Goal: Information Seeking & Learning: Check status

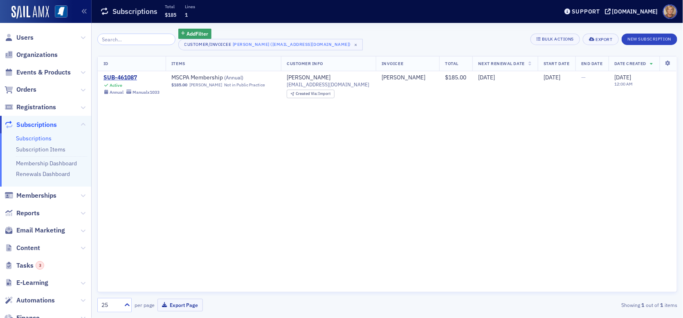
click at [108, 37] on input "search" at bounding box center [136, 39] width 78 height 11
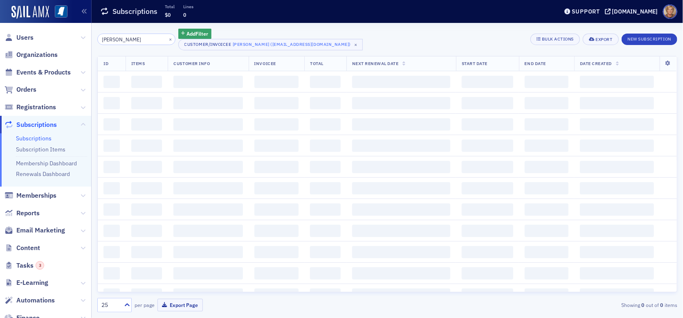
type input "[PERSON_NAME]"
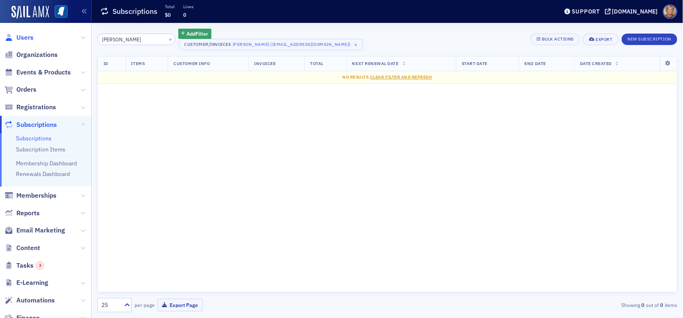
click at [29, 38] on span "Users" at bounding box center [24, 37] width 17 height 9
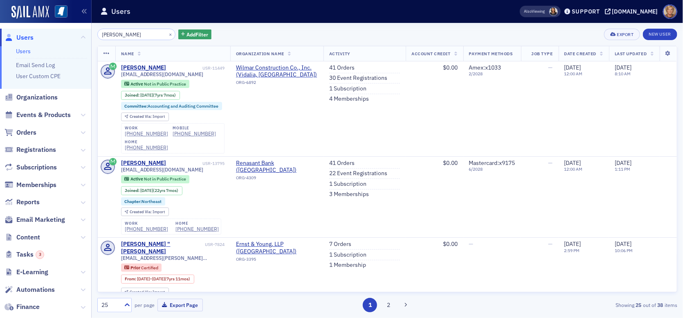
drag, startPoint x: 143, startPoint y: 34, endPoint x: 85, endPoint y: 32, distance: 58.1
click at [85, 32] on div "Users Users Email Send Log User Custom CPE Organizations Events & Products Orde…" at bounding box center [341, 159] width 683 height 318
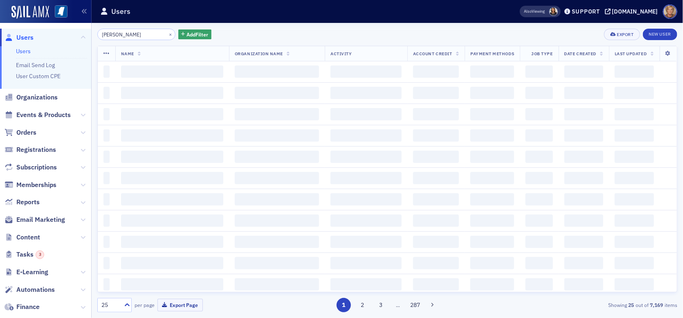
type input "[PERSON_NAME]"
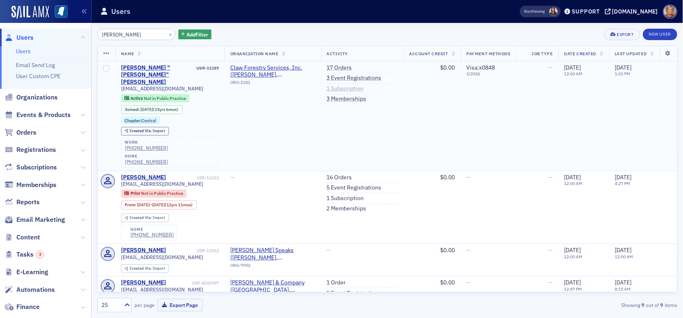
click at [333, 86] on link "1 Subscription" at bounding box center [345, 88] width 37 height 7
click at [338, 68] on link "17 Orders" at bounding box center [339, 67] width 25 height 7
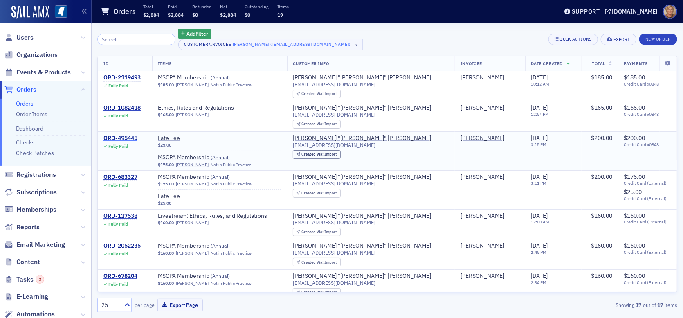
click at [133, 139] on div "ORD-495445" at bounding box center [120, 137] width 34 height 7
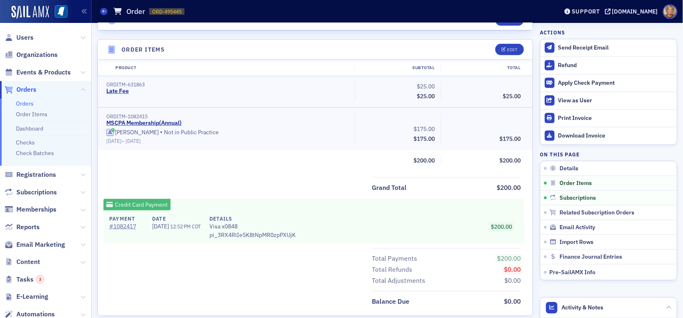
scroll to position [286, 0]
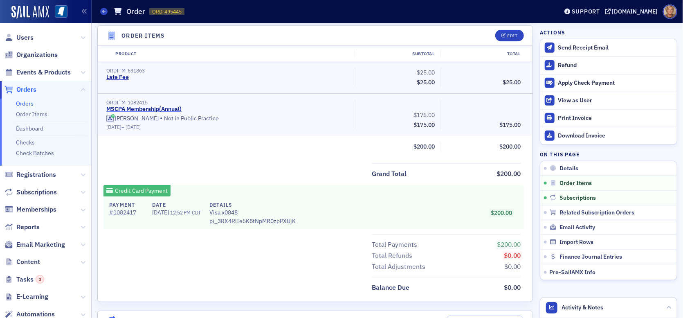
click at [172, 110] on link "MSCPA Membership ( Annual )" at bounding box center [143, 108] width 75 height 7
